Goal: Find specific page/section: Find specific page/section

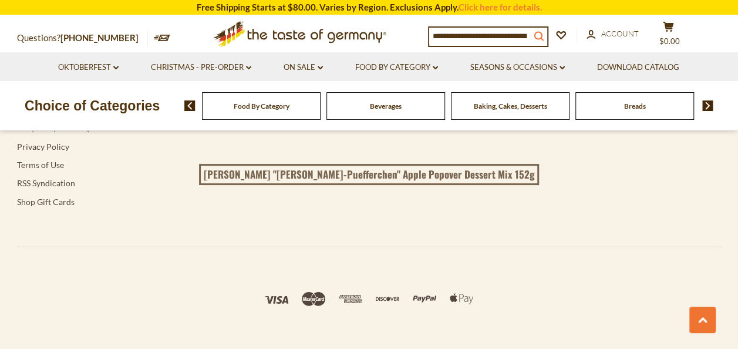
click at [542, 36] on icon "search_icon" at bounding box center [539, 36] width 10 height 10
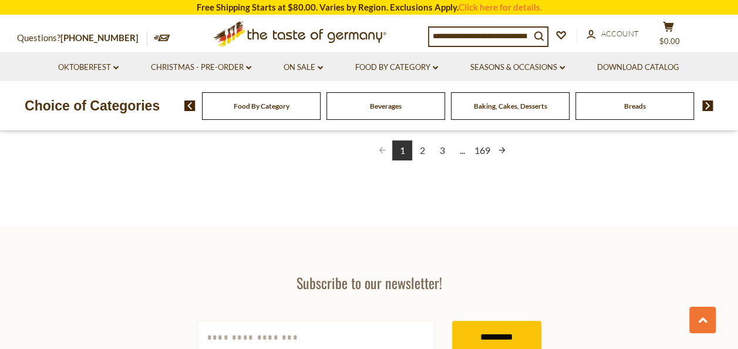
scroll to position [2231, 0]
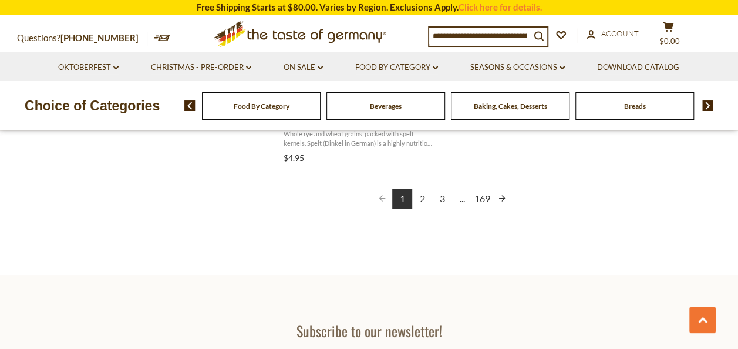
click at [445, 198] on link "3" at bounding box center [442, 198] width 20 height 20
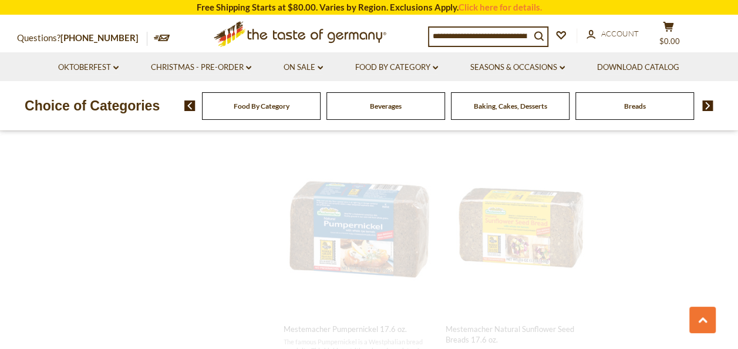
scroll to position [778, 0]
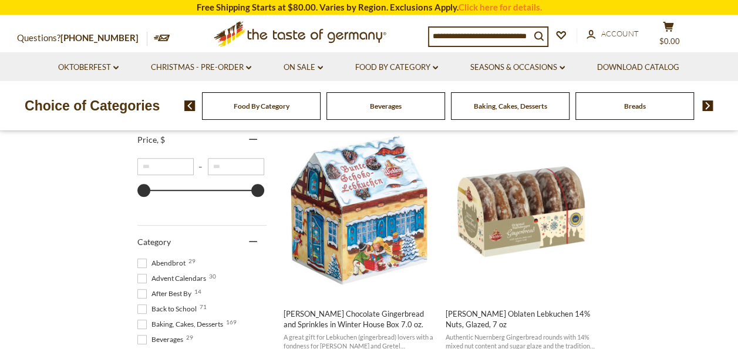
scroll to position [470, 0]
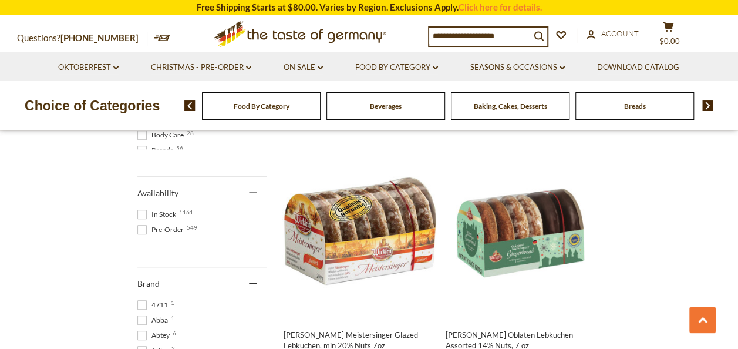
click at [530, 35] on input at bounding box center [479, 36] width 101 height 16
drag, startPoint x: 535, startPoint y: 35, endPoint x: 446, endPoint y: 38, distance: 89.3
click at [446, 41] on input at bounding box center [479, 36] width 101 height 16
drag, startPoint x: 495, startPoint y: 35, endPoint x: 458, endPoint y: 38, distance: 37.7
click at [449, 45] on div "search_icon" at bounding box center [488, 36] width 120 height 21
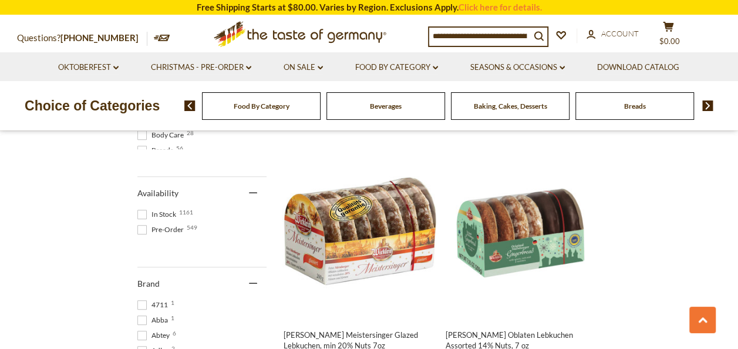
drag, startPoint x: 534, startPoint y: 35, endPoint x: 432, endPoint y: 39, distance: 101.6
click at [432, 39] on input at bounding box center [479, 36] width 101 height 16
drag, startPoint x: 434, startPoint y: 35, endPoint x: 508, endPoint y: 41, distance: 74.8
click at [508, 41] on input at bounding box center [479, 36] width 101 height 16
click at [530, 36] on input at bounding box center [479, 36] width 101 height 16
